Goal: Communication & Community: Answer question/provide support

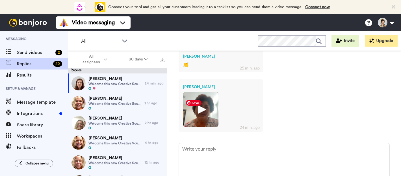
scroll to position [161, 0]
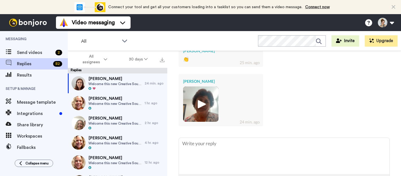
click at [203, 97] on img at bounding box center [201, 104] width 16 height 16
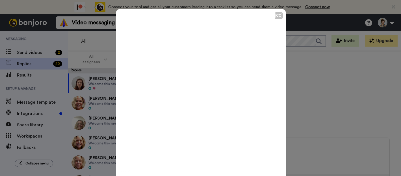
click at [199, 97] on icon "Play/Pause" at bounding box center [200, 95] width 15 height 27
click at [326, 106] on div "CC Play/Pause 1:05 / 1:05" at bounding box center [200, 88] width 401 height 176
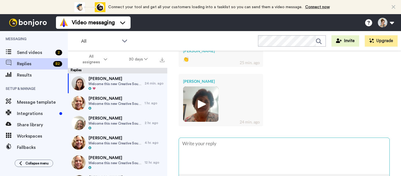
click at [234, 138] on textarea at bounding box center [284, 156] width 211 height 36
type textarea "x"
type textarea "A"
type textarea "x"
type textarea "Aw"
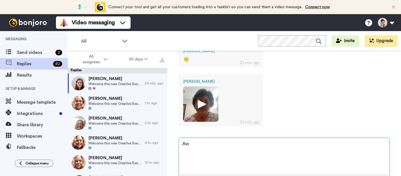
type textarea "x"
type textarea "Awe"
type textarea "x"
type textarea "Awe,"
type textarea "x"
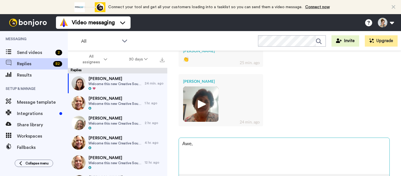
type textarea "Awe,"
type textarea "x"
type textarea "Awe, w"
type textarea "x"
type textarea "Awe, we"
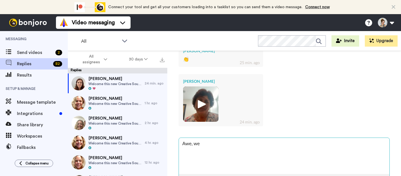
type textarea "x"
type textarea "Awe, we"
type textarea "x"
type textarea "Awe, we ar"
type textarea "x"
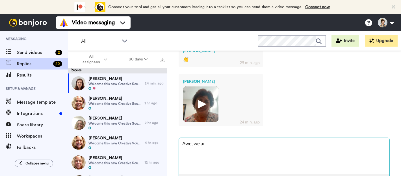
type textarea "Awe, we are"
type textarea "x"
type textarea "Awe, we are"
type textarea "x"
type textarea "Awe, we are ha"
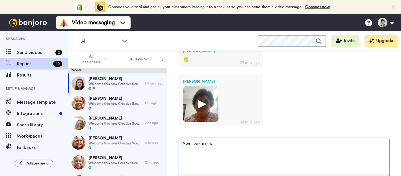
type textarea "x"
type textarea "Awe, we are hap"
type textarea "x"
type textarea "Awe, we are happ"
type textarea "x"
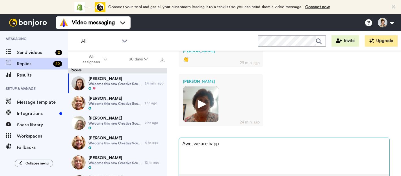
type textarea "Awe, we are happy"
type textarea "x"
type textarea "Awe, we are happy"
type textarea "x"
type textarea "Awe, we are happy y"
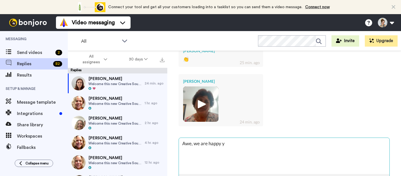
type textarea "x"
type textarea "Awe, we are happy yo"
type textarea "x"
type textarea "Awe, we are happy you"
type textarea "x"
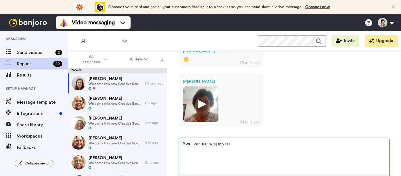
type textarea "Awe, we are happy you"
type textarea "x"
type textarea "Awe, we are happy you a"
type textarea "x"
type textarea "Awe, we are happy you ar"
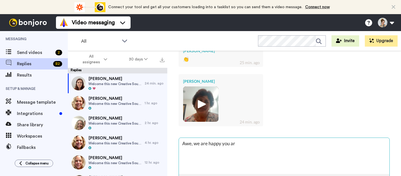
type textarea "x"
type textarea "Awe, we are happy you are"
type textarea "x"
type textarea "Awe, we are happy you are"
type textarea "x"
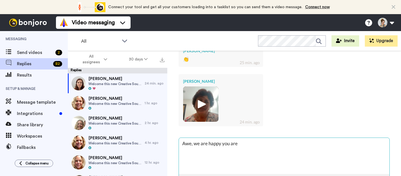
type textarea "Awe, we are happy you are h"
type textarea "x"
type textarea "Awe, we are happy you are he"
type textarea "x"
type textarea "Awe, we are happy you are her"
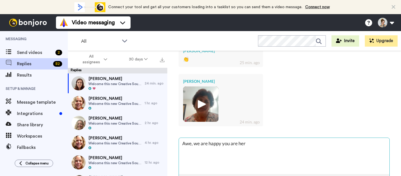
type textarea "x"
type textarea "Awe, we are happy you are here"
type textarea "x"
type textarea "Awe, we are happy you are here."
type textarea "x"
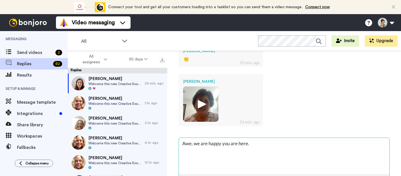
type textarea "Awe, we are happy you are here."
type textarea "x"
type textarea "Awe, we are happy you are here. I"
type textarea "x"
type textarea "Awe, we are happy you are here."
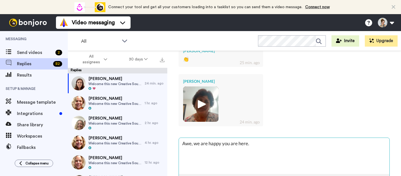
type textarea "x"
type textarea "Awe, we are happy you are here. T"
type textarea "x"
type textarea "Awe, we are happy you are here. Thi"
type textarea "x"
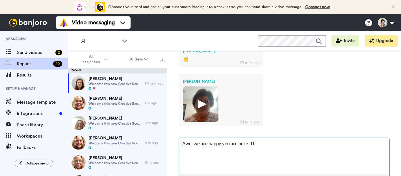
type textarea "Awe, we are happy you are here. This"
type textarea "x"
type textarea "Awe, we are happy you are here. This"
type textarea "x"
type textarea "Awe, we are happy you are here. This i"
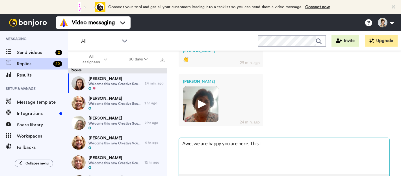
type textarea "x"
type textarea "Awe, we are happy you are here. This is"
type textarea "x"
type textarea "Awe, we are happy you are here. This is"
type textarea "x"
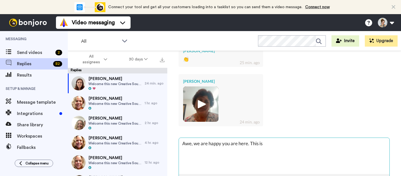
type textarea "Awe, we are happy you are here. This is a"
type textarea "x"
type textarea "Awe, we are happy you are here. This is a"
type textarea "x"
type textarea "Awe, we are happy you are here. This is a g"
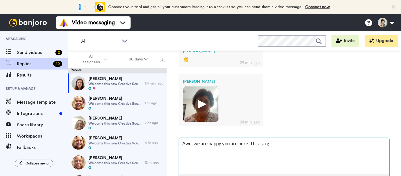
type textarea "x"
type textarea "Awe, we are happy you are here. This is a gr"
type textarea "x"
type textarea "Awe, we are happy you are here. This is a gre"
type textarea "x"
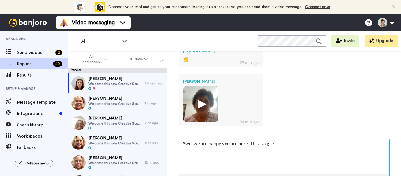
type textarea "Awe, we are happy you are here. This is a grea"
type textarea "x"
type textarea "Awe, we are happy you are here. This is a great"
type textarea "x"
type textarea "Awe, we are happy you are here. This is a greats"
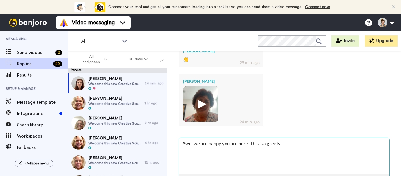
type textarea "x"
type textarea "Awe, we are happy you are here. This is a greats"
type textarea "x"
type textarea "Awe, we are happy you are here. This is a greats"
type textarea "x"
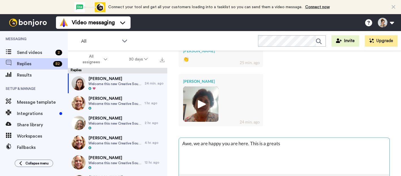
type textarea "Awe, we are happy you are here. This is a great"
type textarea "x"
type textarea "Awe, we are happy you are here. This is a great"
type textarea "x"
type textarea "Awe, we are happy you are here. This is a great sp"
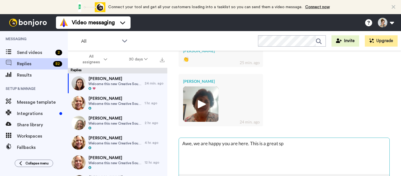
type textarea "x"
type textarea "Awe, we are happy you are here. This is a great spa"
type textarea "x"
type textarea "Awe, we are happy you are here. This is a great spav"
type textarea "x"
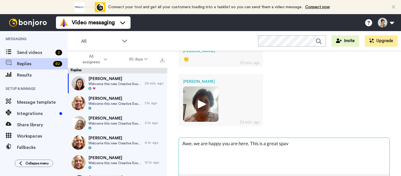
type textarea "Awe, we are happy you are here. This is a great spave"
type textarea "x"
type textarea "Awe, we are happy you are here. This is a great spav"
type textarea "x"
type textarea "Awe, we are happy you are here. This is a great spa"
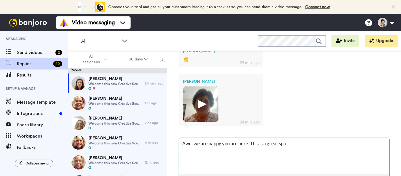
type textarea "x"
type textarea "Awe, we are happy you are here. This is a great spac"
type textarea "x"
type textarea "Awe, we are happy you are here. This is a great space"
type textarea "x"
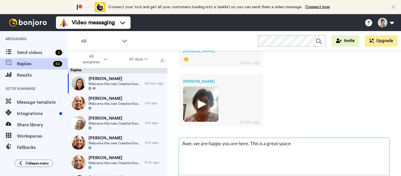
type textarea "Awe, we are happy you are here. This is a great space"
type textarea "x"
type textarea "Awe, we are happy you are here. This is a great space t"
type textarea "x"
type textarea "Awe, we are happy you are here. This is a great space to"
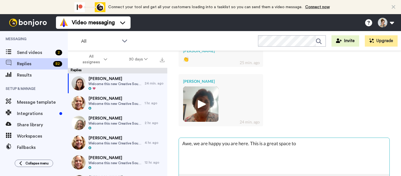
type textarea "x"
type textarea "Awe, we are happy you are here. This is a great space to"
type textarea "x"
type textarea "Awe, we are happy you are here. This is a great space to fi"
type textarea "x"
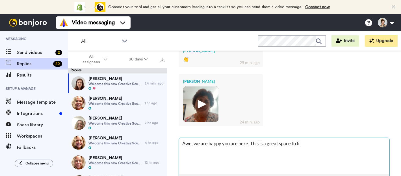
type textarea "Awe, we are happy you are here. This is a great space to fin"
type textarea "x"
type textarea "Awe, we are happy you are here. This is a great space to find"
type textarea "x"
type textarea "Awe, we are happy you are here. This is a great space to find"
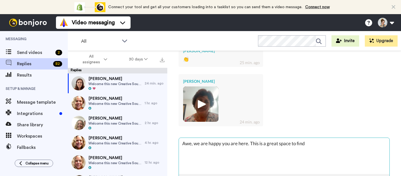
type textarea "x"
type textarea "Awe, we are happy you are here. This is a great space to find y"
type textarea "x"
type textarea "Awe, we are happy you are here. This is a great space to find yo"
type textarea "x"
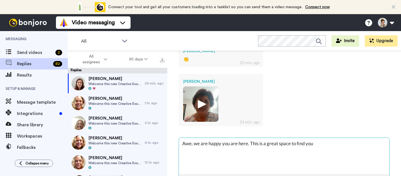
type textarea "Awe, we are happy you are here. This is a great space to find your"
type textarea "x"
type textarea "Awe, we are happy you are here. This is a great space to find yours"
type textarea "x"
type textarea "Awe, we are happy you are here. This is a great space to find yourse"
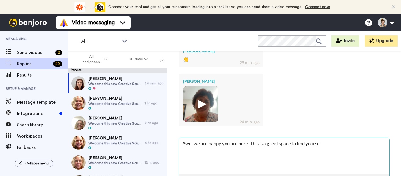
type textarea "x"
type textarea "Awe, we are happy you are here. This is a great space to find yoursel"
type textarea "x"
type textarea "Awe, we are happy you are here. This is a great space to find yourself"
type textarea "x"
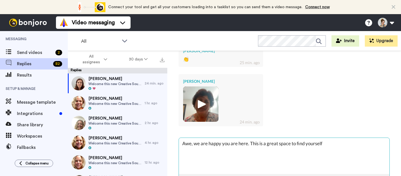
type textarea "Awe, we are happy you are here. This is a great space to find yourself a"
type textarea "x"
type textarea "Awe, we are happy you are here. This is a great space to find yourself aga"
type textarea "x"
type textarea "Awe, we are happy you are here. This is a great space to find yourself agai"
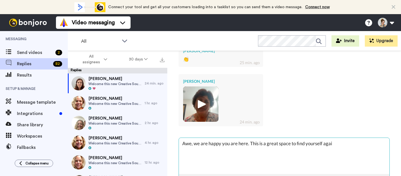
type textarea "x"
type textarea "Awe, we are happy you are here. This is a great space to find yourself again"
type textarea "x"
type textarea "Awe, we are happy you are here. This is a great space to find yourself again."
type textarea "x"
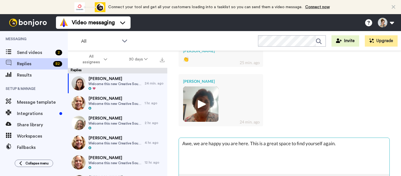
type textarea "Awe, we are happy you are here. This is a great space to find yourself again."
type textarea "x"
type textarea "Awe, we are happy you are here. This is a great space to find yourself again. i"
type textarea "x"
type textarea "Awe, we are happy you are here. This is a great space to find yourself again."
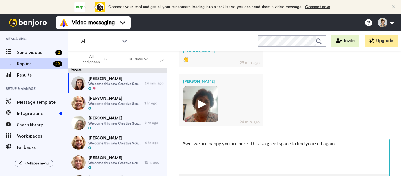
type textarea "x"
type textarea "Awe, we are happy you are here. This is a great space to find yourself again. G"
type textarea "x"
type textarea "Awe, we are happy you are here. This is a great space to find yourself again. Gi"
type textarea "x"
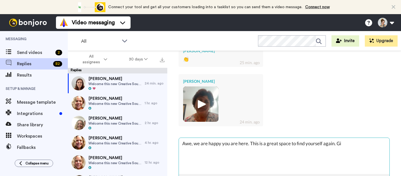
type textarea "Awe, we are happy you are here. This is a great space to find yourself again. […"
type textarea "x"
type textarea "Awe, we are happy you are here. This is a great space to find yourself again. G…"
type textarea "x"
type textarea "Awe, we are happy you are here. This is a great space to find yourself again. G…"
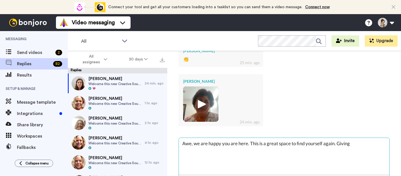
type textarea "x"
type textarea "Awe, we are happy you are here. This is a great space to find yourself again. G…"
type textarea "x"
type textarea "Awe, we are happy you are here. This is a great space to find yourself again. G…"
type textarea "x"
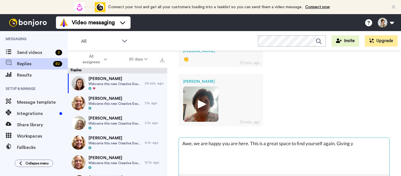
type textarea "Awe, we are happy you are here. This is a great space to find yourself again. G…"
type textarea "x"
type textarea "Awe, we are happy you are here. This is a great space to find yourself again. G…"
type textarea "x"
type textarea "Awe, we are happy you are here. This is a great space to find yourself again. G…"
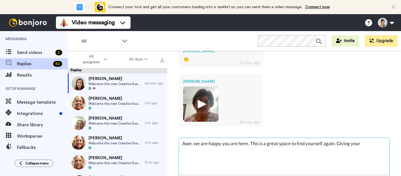
type textarea "x"
type textarea "Awe, we are happy you are here. This is a great space to find yourself again. G…"
type textarea "x"
type textarea "Awe, we are happy you are here. This is a great space to find yourself again. G…"
type textarea "x"
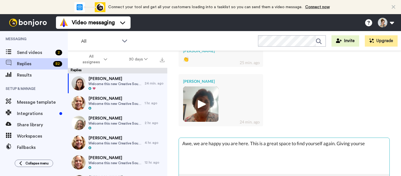
type textarea "Awe, we are happy you are here. This is a great space to find yourself again. G…"
type textarea "x"
type textarea "Awe, we are happy you are here. This is a great space to find yourself again. G…"
type textarea "x"
type textarea "Awe, we are happy you are here. This is a great space to find yourself again. G…"
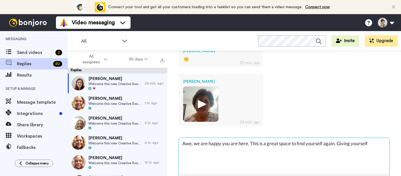
type textarea "x"
type textarea "Awe, we are happy you are here. This is a great space to find yourself again. G…"
type textarea "x"
type textarea "Awe, we are happy you are here. This is a great space to find yourself again. G…"
type textarea "x"
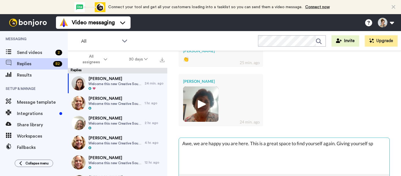
type textarea "Awe, we are happy you are here. This is a great space to find yourself again. G…"
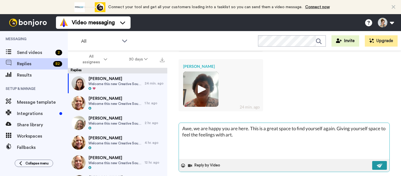
click at [378, 163] on img at bounding box center [380, 165] width 6 height 5
